Goal: Task Accomplishment & Management: Use online tool/utility

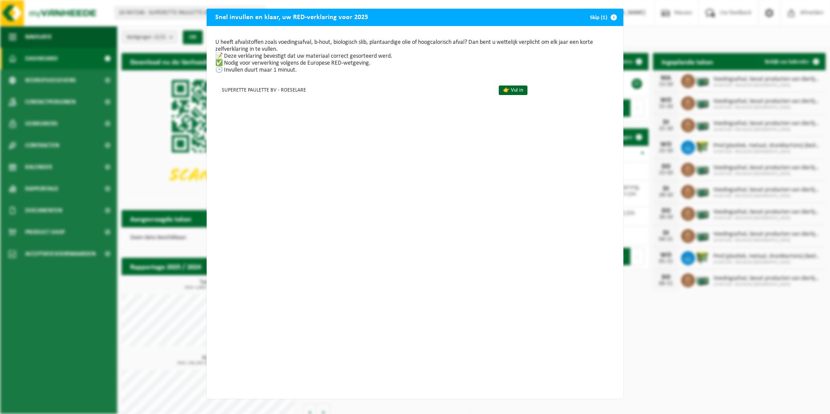
click at [609, 16] on span "button" at bounding box center [613, 17] width 17 height 17
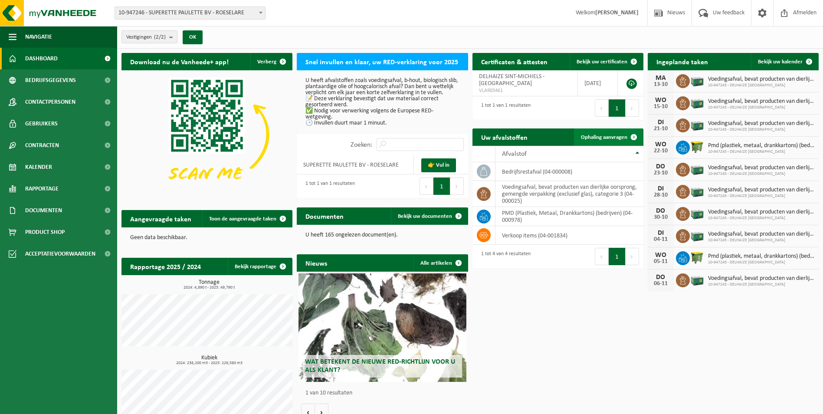
click at [595, 135] on span "Ophaling aanvragen" at bounding box center [604, 138] width 46 height 6
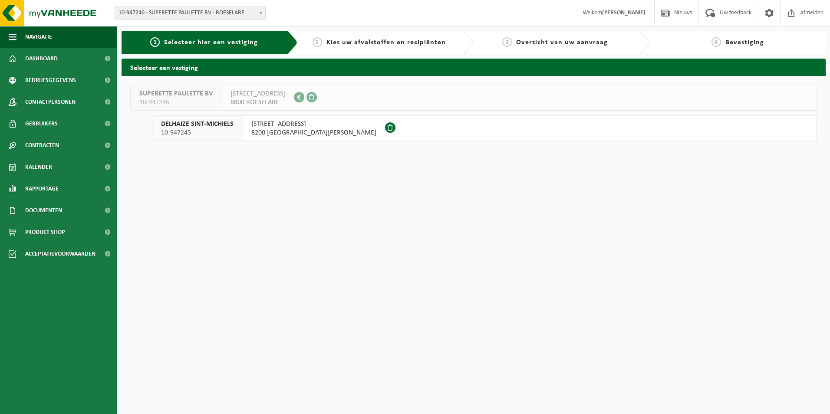
click at [227, 123] on span "DELHAIZE SINT-MICHIELS" at bounding box center [197, 124] width 72 height 9
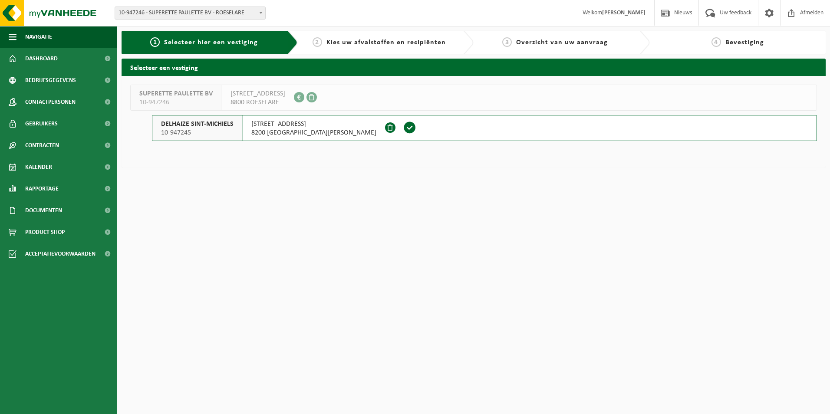
click at [403, 126] on span at bounding box center [409, 127] width 13 height 13
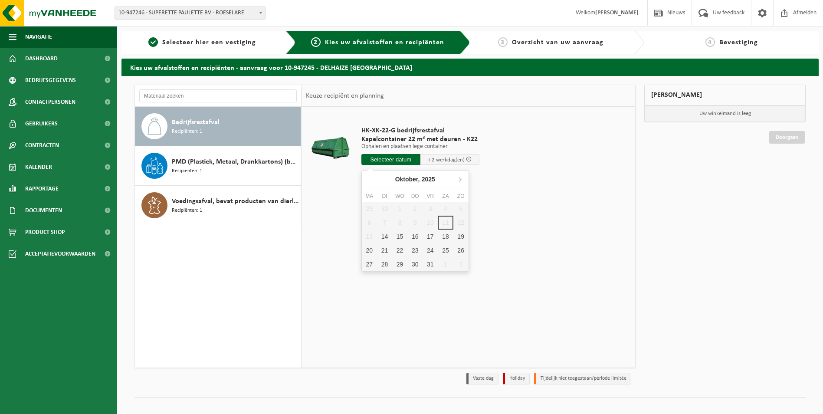
click at [390, 159] on input "text" at bounding box center [391, 159] width 59 height 11
click at [395, 234] on div "15" at bounding box center [399, 237] width 15 height 14
type input "Van 2025-10-15"
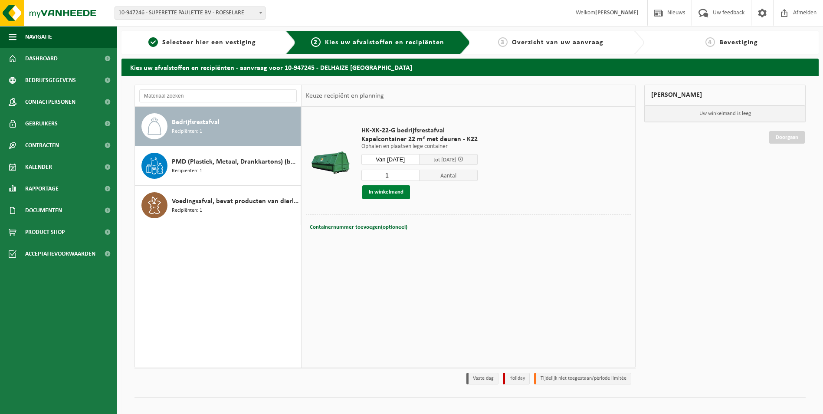
click at [400, 192] on button "In winkelmand" at bounding box center [386, 192] width 48 height 14
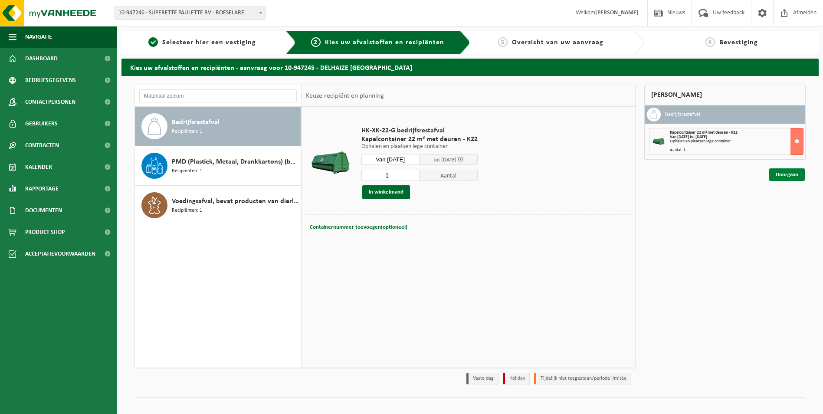
click at [789, 176] on link "Doorgaan" at bounding box center [788, 174] width 36 height 13
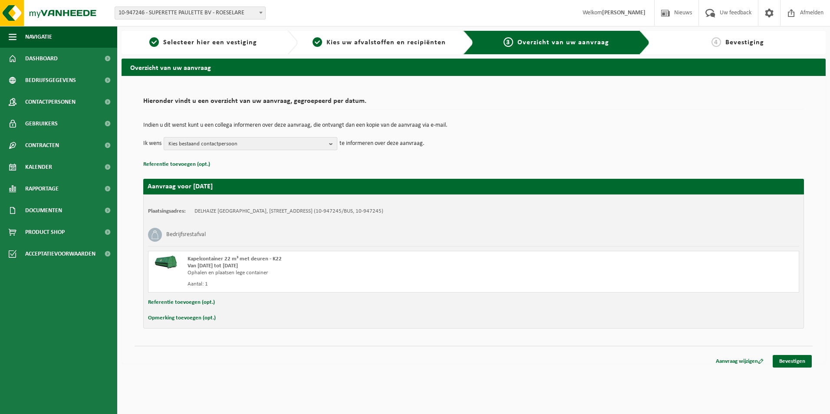
click at [322, 148] on span "Kies bestaand contactpersoon" at bounding box center [246, 144] width 157 height 13
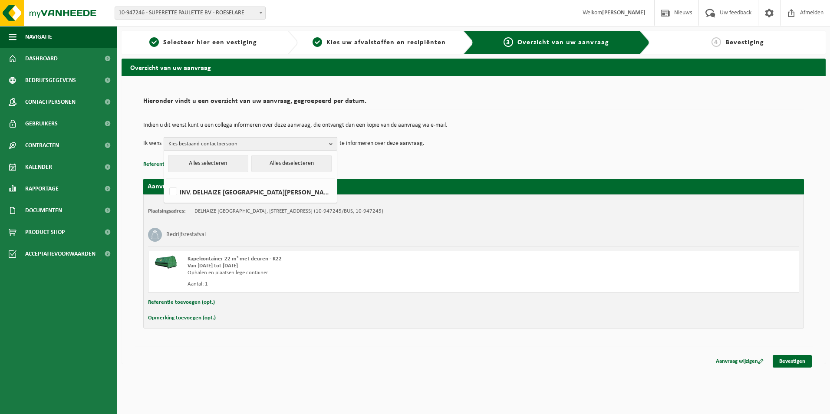
click at [322, 143] on span "Kies bestaand contactpersoon" at bounding box center [246, 144] width 157 height 13
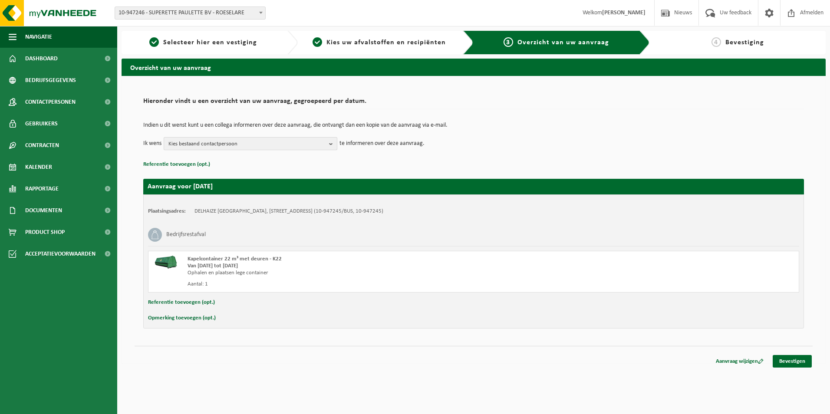
click at [321, 145] on span "Kies bestaand contactpersoon" at bounding box center [246, 144] width 157 height 13
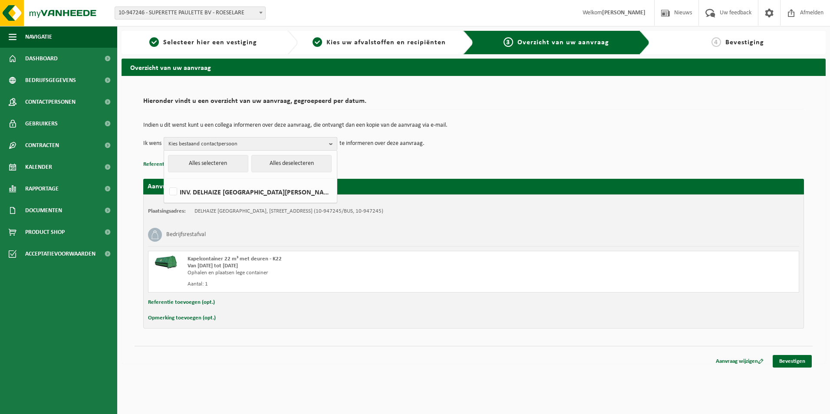
click at [321, 145] on span "Kies bestaand contactpersoon" at bounding box center [246, 144] width 157 height 13
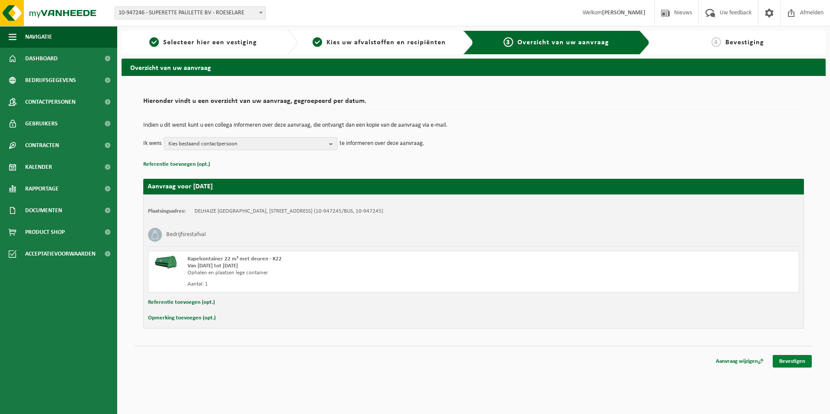
click at [795, 363] on link "Bevestigen" at bounding box center [792, 361] width 39 height 13
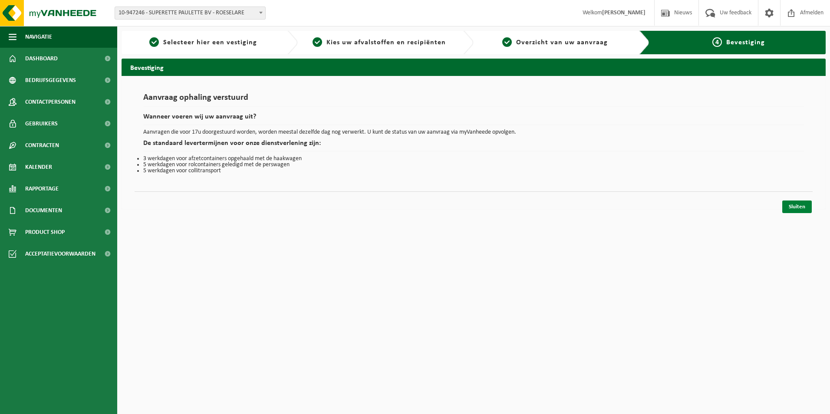
click at [801, 209] on link "Sluiten" at bounding box center [797, 207] width 30 height 13
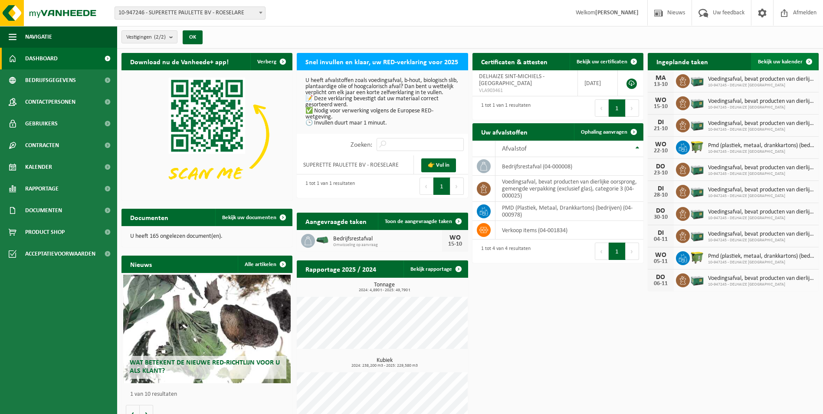
click at [788, 61] on span "Bekijk uw kalender" at bounding box center [780, 62] width 45 height 6
